Goal: Navigation & Orientation: Find specific page/section

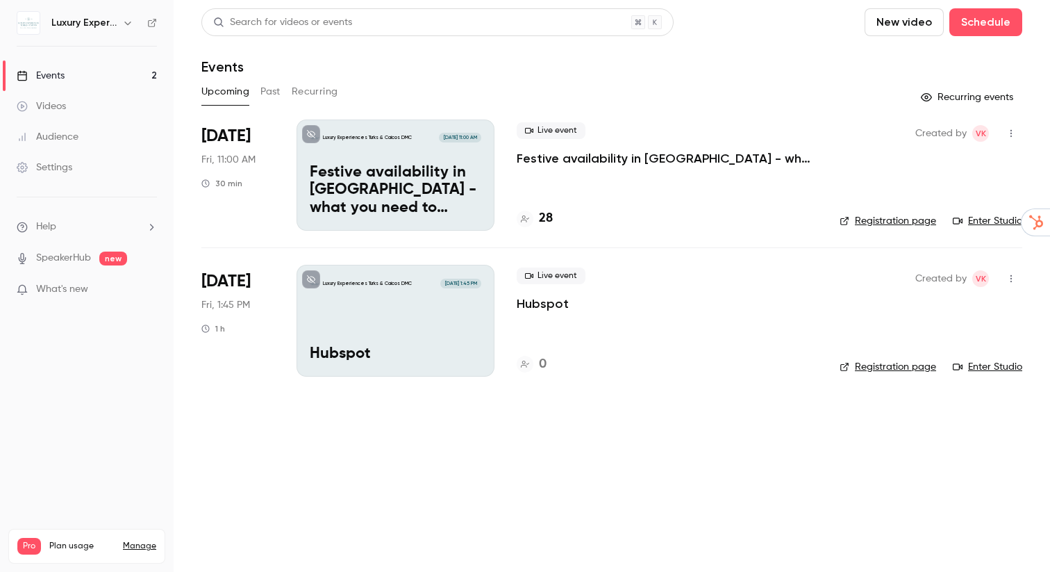
click at [547, 216] on h4 "28" at bounding box center [546, 218] width 14 height 19
